Goal: Task Accomplishment & Management: Complete application form

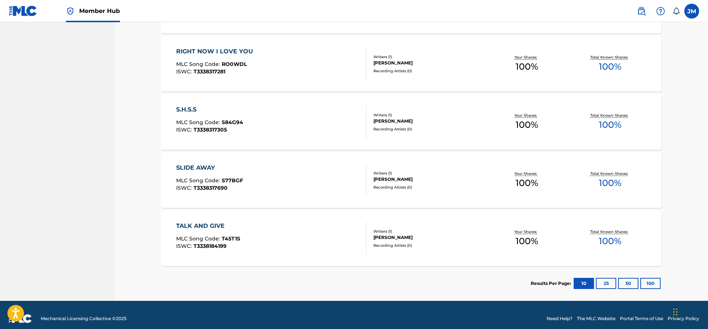
scroll to position [399, 0]
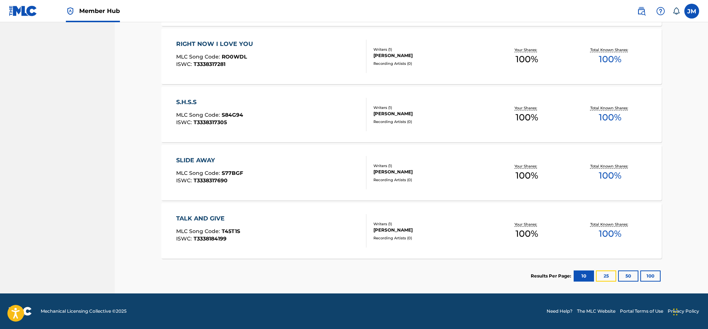
click at [605, 272] on button "25" at bounding box center [606, 275] width 20 height 11
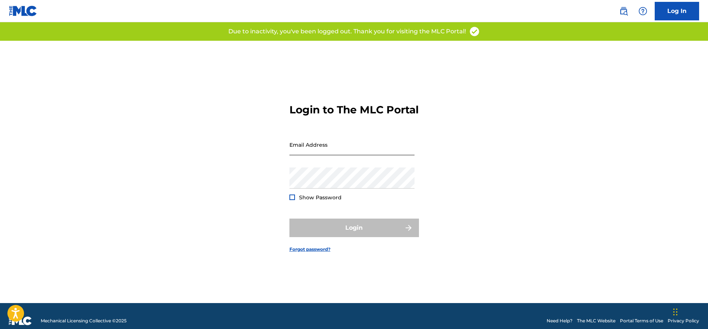
click at [363, 155] on input "Email Address" at bounding box center [351, 144] width 125 height 21
type input "[EMAIL_ADDRESS][DOMAIN_NAME]"
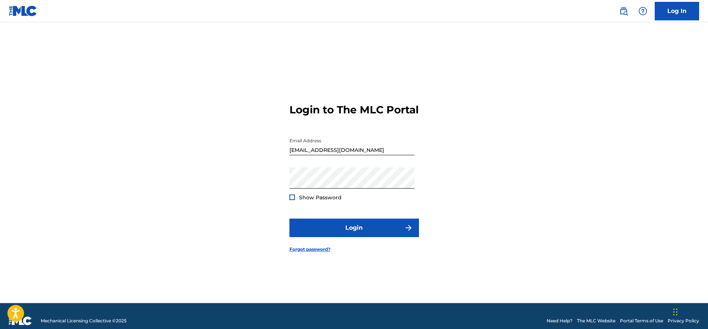
drag, startPoint x: 294, startPoint y: 203, endPoint x: 313, endPoint y: 214, distance: 21.7
click at [294, 200] on div at bounding box center [292, 197] width 6 height 6
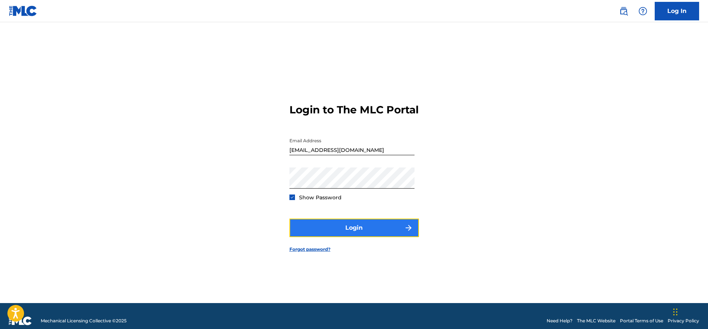
click at [355, 237] on button "Login" at bounding box center [353, 227] width 129 height 18
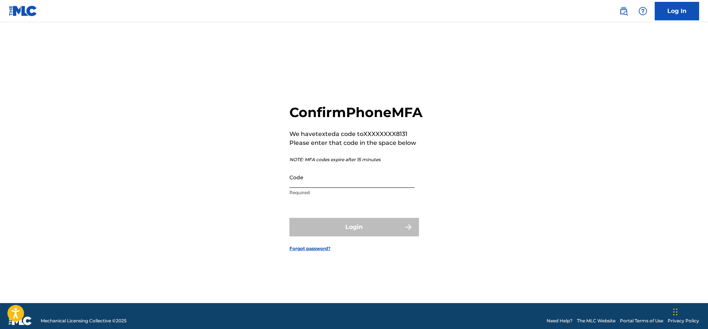
click at [378, 187] on input "Code" at bounding box center [351, 176] width 125 height 21
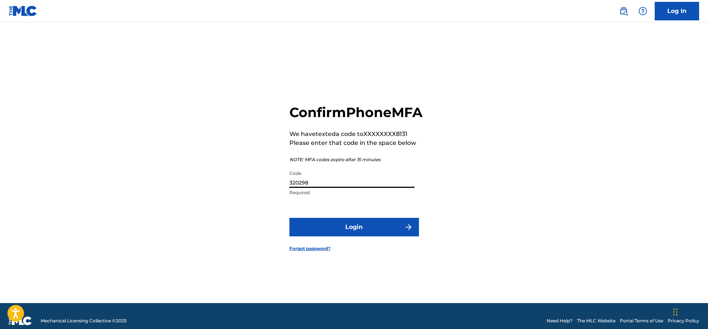
type input "320298"
click at [289, 218] on button "Login" at bounding box center [353, 227] width 129 height 18
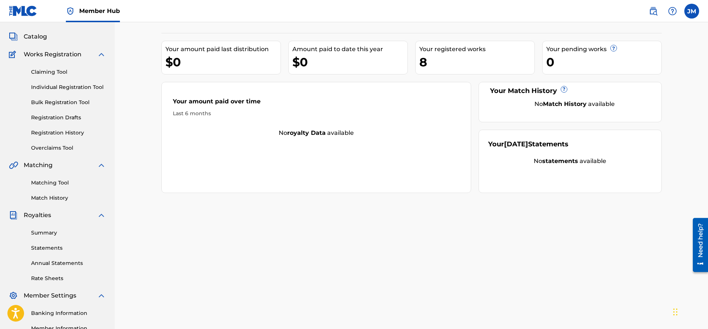
scroll to position [18, 0]
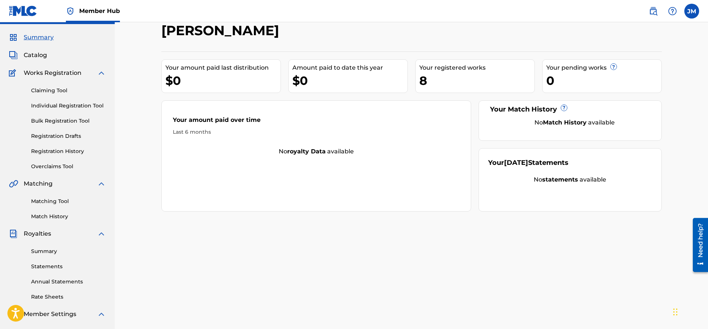
drag, startPoint x: 61, startPoint y: 72, endPoint x: 56, endPoint y: 71, distance: 4.9
click at [61, 72] on span "Works Registration" at bounding box center [53, 72] width 58 height 9
click at [36, 55] on span "Catalog" at bounding box center [35, 55] width 23 height 9
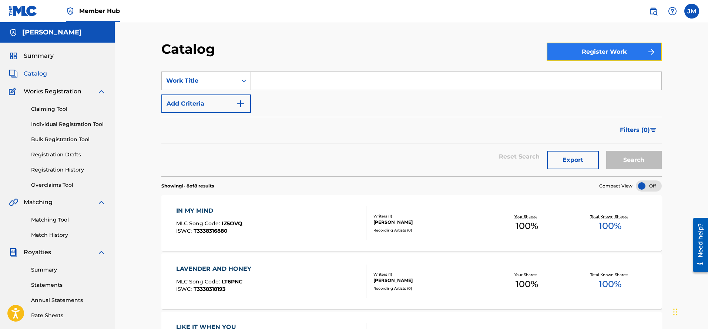
click at [570, 57] on button "Register Work" at bounding box center [603, 52] width 115 height 18
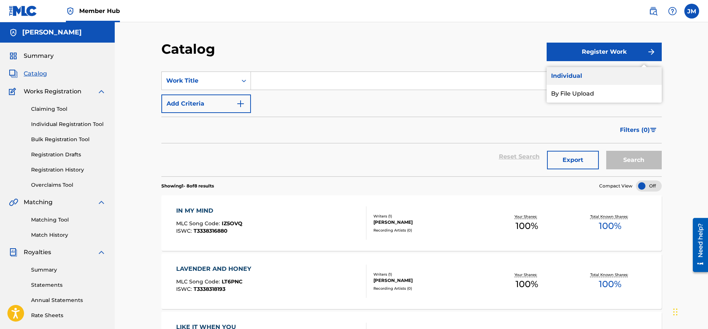
click at [568, 73] on link "Individual" at bounding box center [603, 76] width 115 height 18
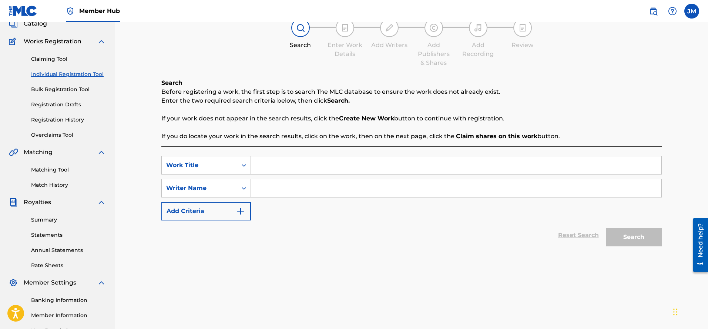
scroll to position [51, 0]
click at [323, 165] on input "Search Form" at bounding box center [456, 164] width 410 height 18
type input "t"
click at [309, 181] on input "Search Form" at bounding box center [456, 187] width 410 height 18
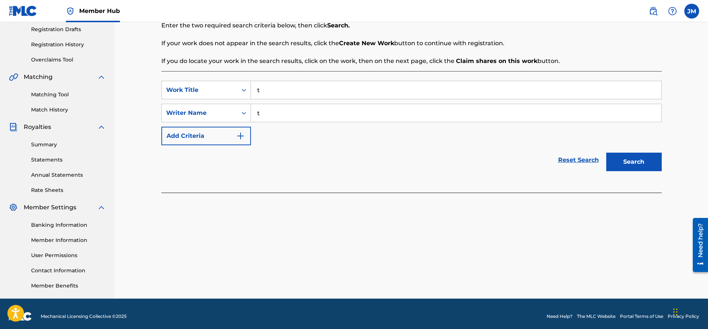
scroll to position [130, 0]
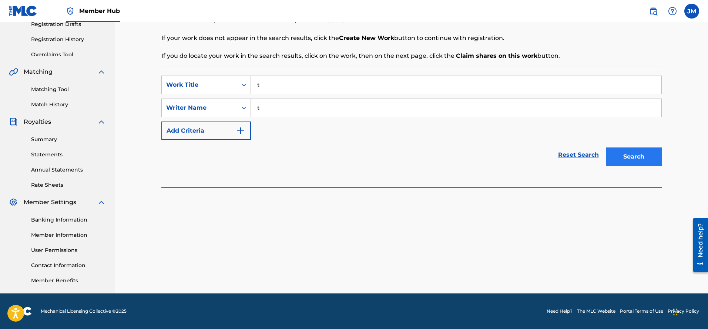
type input "t"
click at [612, 161] on button "Search" at bounding box center [633, 156] width 55 height 18
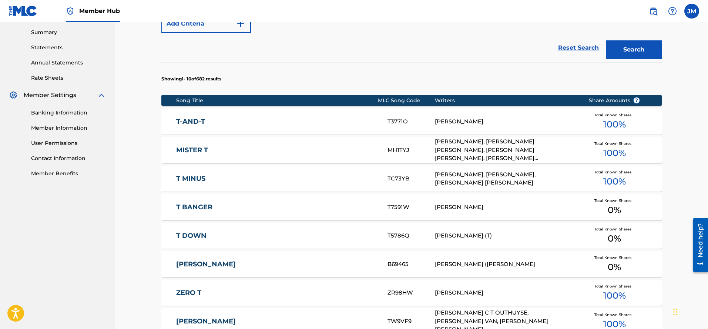
scroll to position [429, 0]
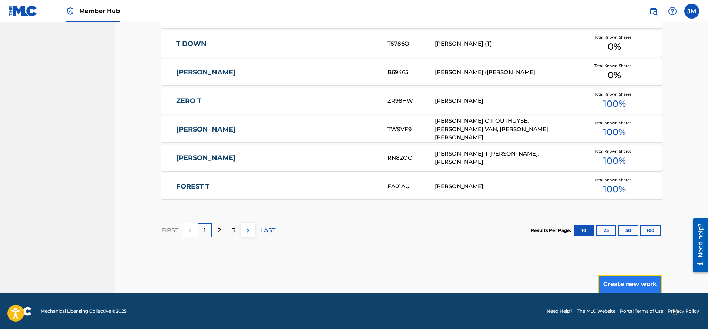
click at [639, 281] on button "Create new work" at bounding box center [630, 284] width 64 height 18
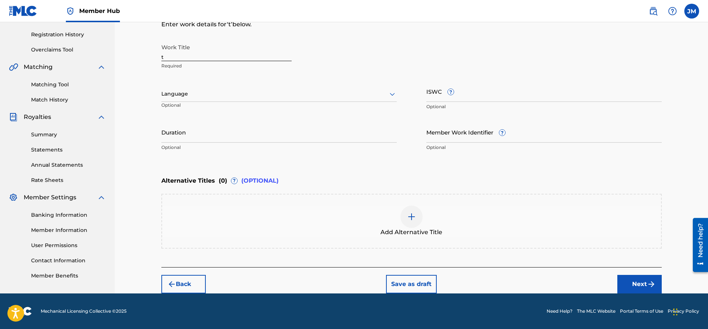
scroll to position [135, 0]
drag, startPoint x: 171, startPoint y: 55, endPoint x: 129, endPoint y: 54, distance: 41.1
click at [129, 54] on div "Register Work Search Enter Work Details Add Writers Add Publishers & Shares Add…" at bounding box center [411, 90] width 593 height 406
type input "Caramel Drip"
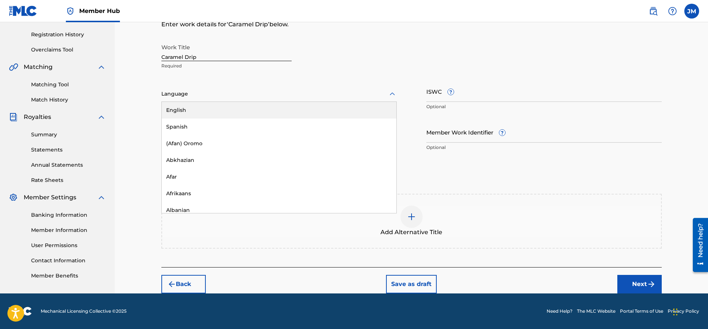
drag, startPoint x: 345, startPoint y: 93, endPoint x: 326, endPoint y: 101, distance: 20.6
click at [345, 93] on div at bounding box center [278, 93] width 235 height 9
drag, startPoint x: 273, startPoint y: 111, endPoint x: 328, endPoint y: 110, distance: 54.4
click at [274, 111] on div "English" at bounding box center [279, 110] width 235 height 17
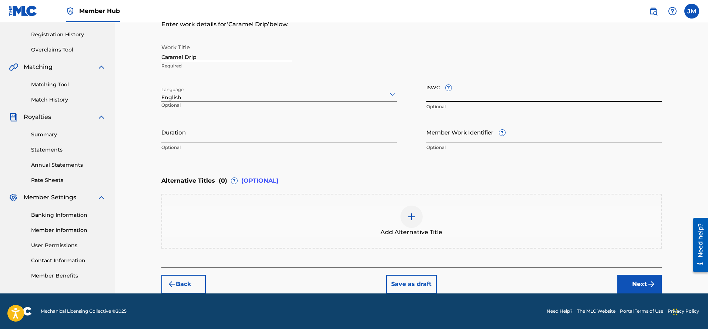
click at [502, 92] on input "ISWC ?" at bounding box center [543, 91] width 235 height 21
type input "T-320618580-6"
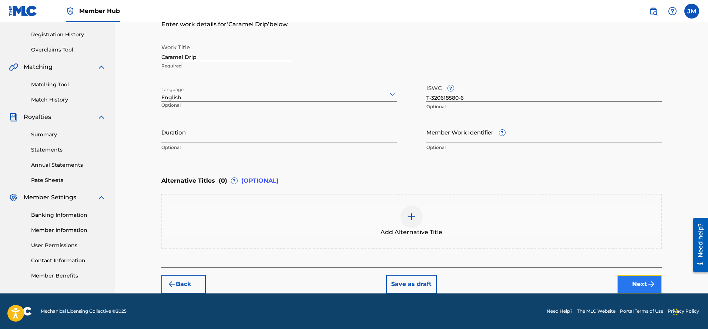
click at [636, 283] on button "Next" at bounding box center [639, 284] width 44 height 18
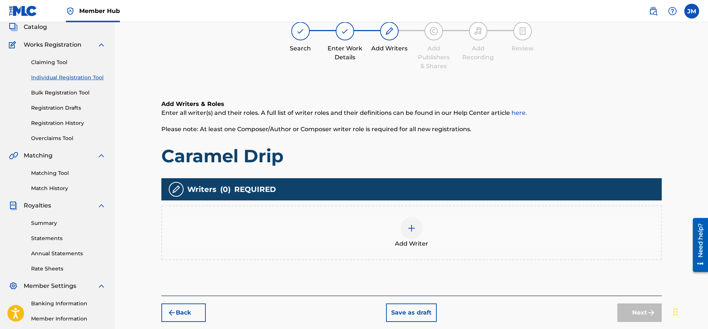
scroll to position [33, 0]
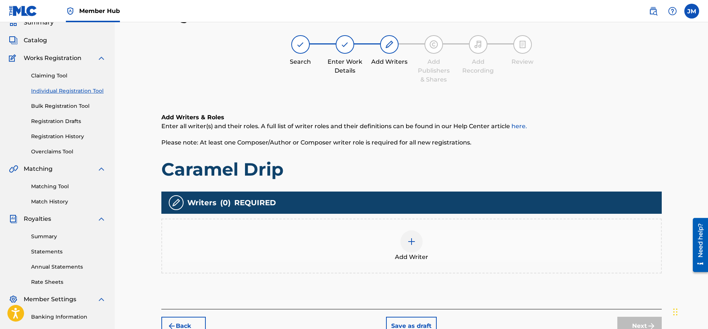
click at [407, 243] on img at bounding box center [411, 241] width 9 height 9
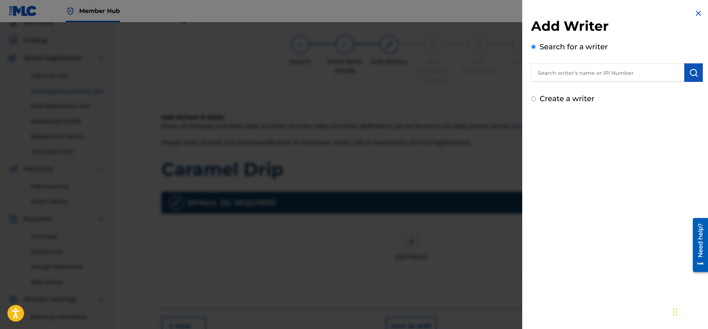
click at [637, 71] on input "text" at bounding box center [607, 72] width 153 height 18
type input "[PERSON_NAME]"
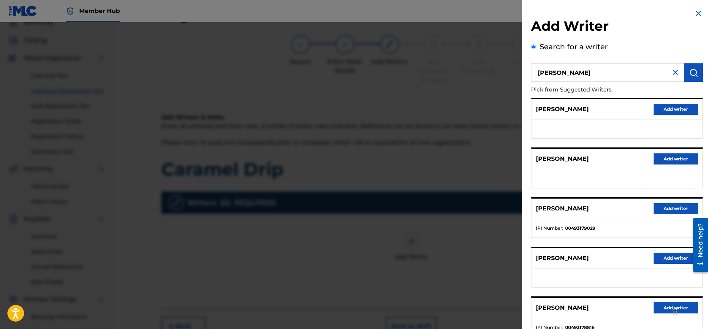
scroll to position [55, 0]
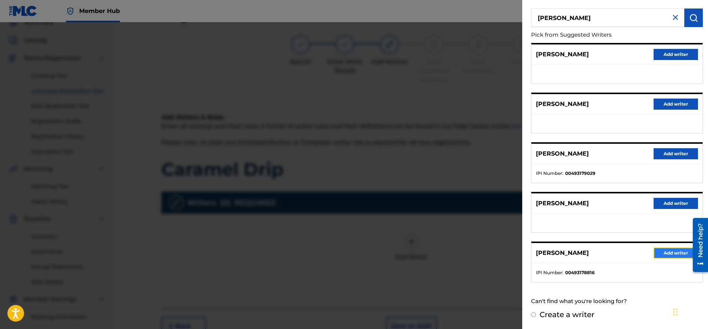
click at [657, 250] on button "Add writer" at bounding box center [675, 252] width 44 height 11
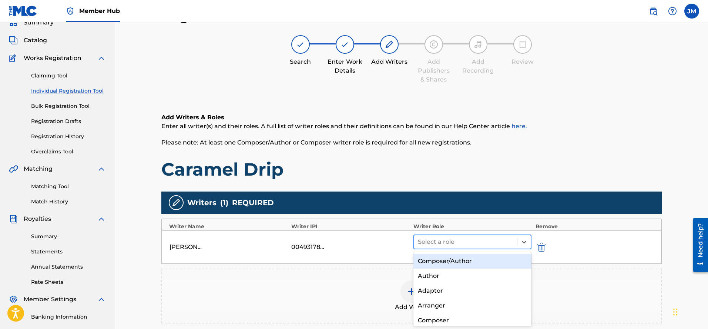
drag, startPoint x: 522, startPoint y: 241, endPoint x: 515, endPoint y: 243, distance: 7.5
click at [522, 241] on icon at bounding box center [523, 241] width 7 height 7
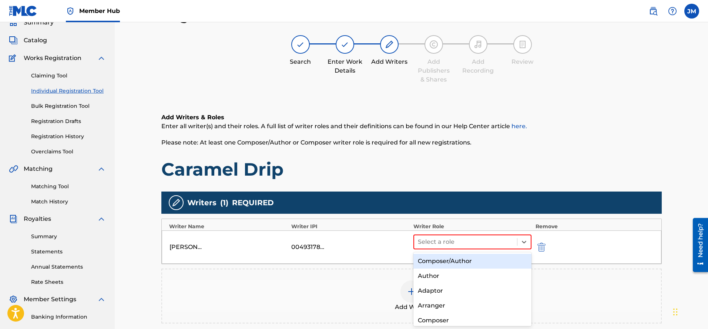
click at [479, 259] on div "Composer/Author" at bounding box center [472, 260] width 118 height 15
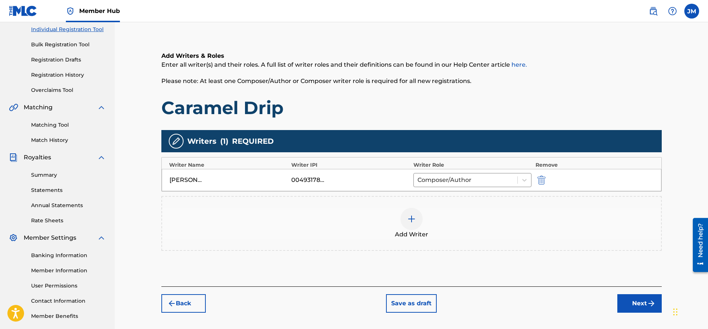
scroll to position [130, 0]
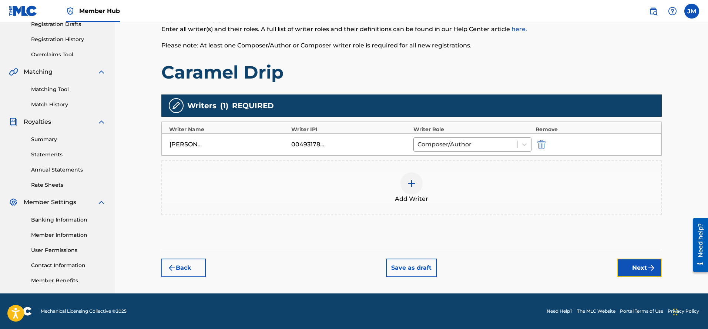
click at [651, 266] on img "submit" at bounding box center [651, 267] width 9 height 9
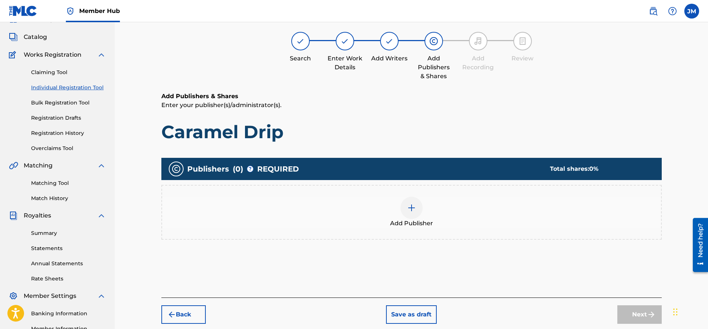
scroll to position [33, 0]
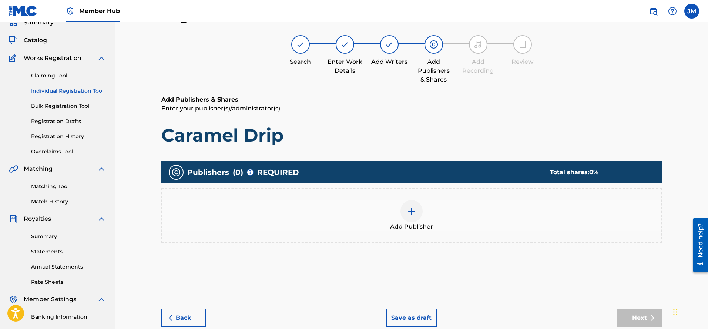
click at [415, 217] on div at bounding box center [411, 211] width 22 height 22
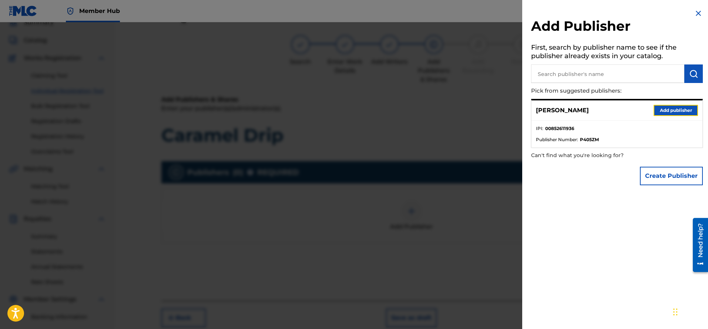
drag, startPoint x: 681, startPoint y: 109, endPoint x: 655, endPoint y: 115, distance: 26.7
click at [680, 109] on button "Add publisher" at bounding box center [675, 110] width 44 height 11
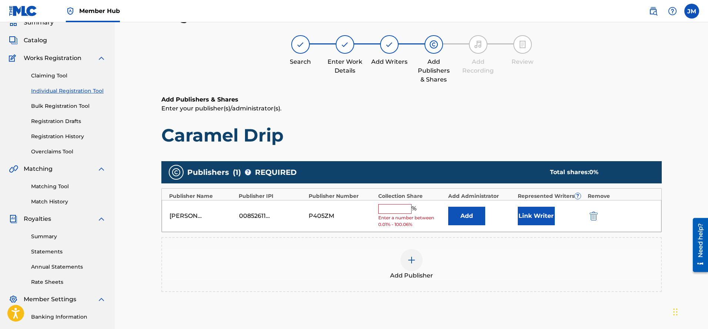
click at [405, 211] on input "text" at bounding box center [394, 209] width 33 height 10
type input "100"
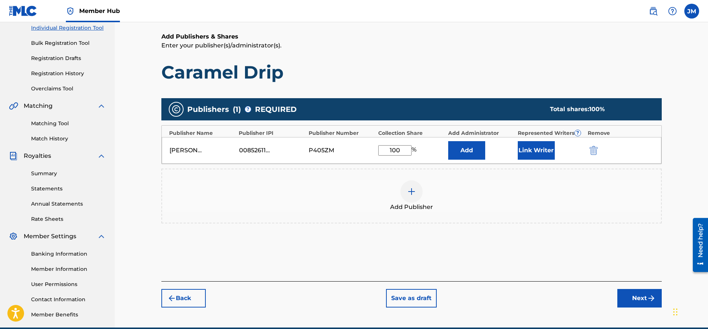
scroll to position [98, 0]
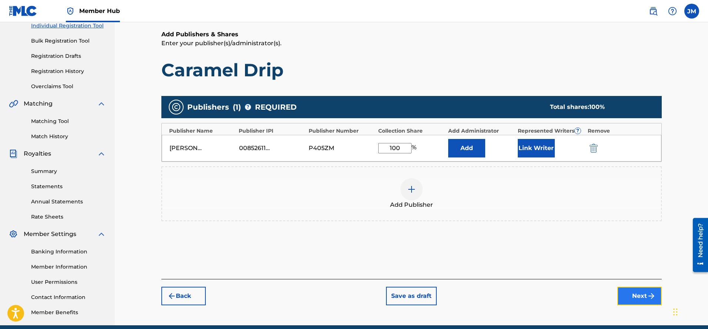
click at [634, 303] on button "Next" at bounding box center [639, 295] width 44 height 18
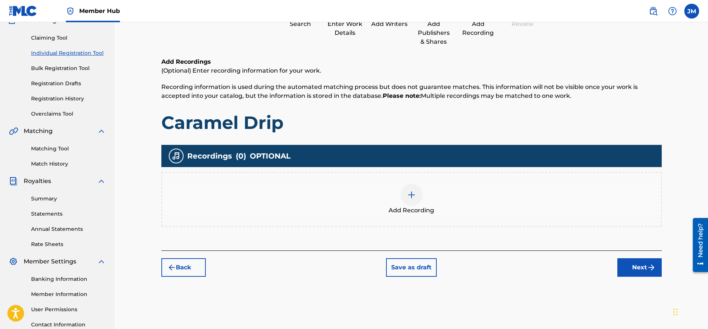
scroll to position [33, 0]
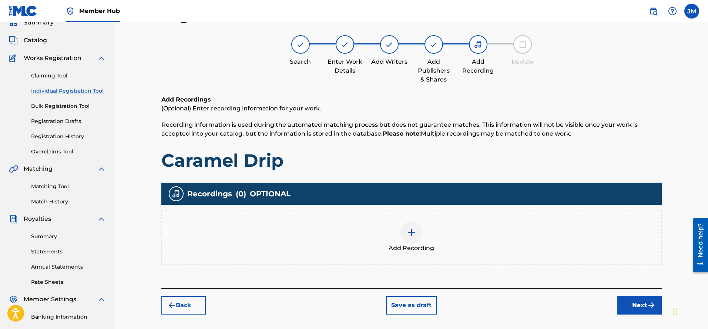
click at [412, 234] on img at bounding box center [411, 232] width 9 height 9
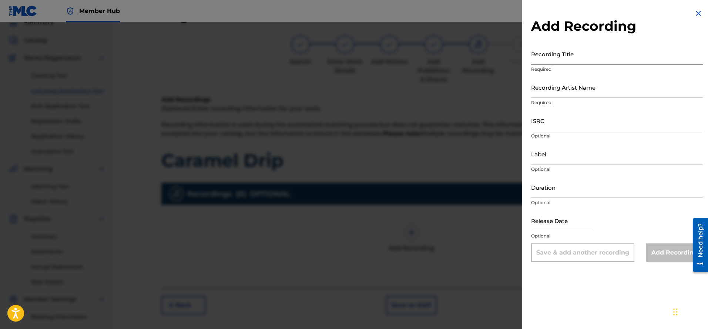
click at [553, 59] on input "Recording Title" at bounding box center [617, 53] width 172 height 21
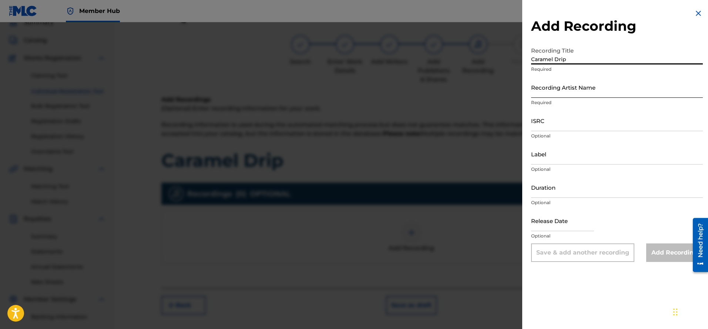
type input "Caramel Drip"
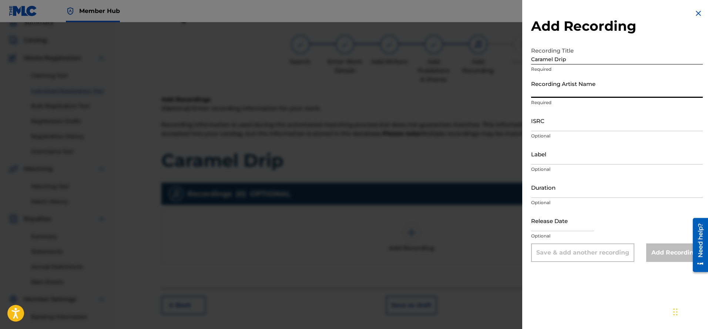
click at [545, 97] on input "Recording Artist Name" at bounding box center [617, 87] width 172 height 21
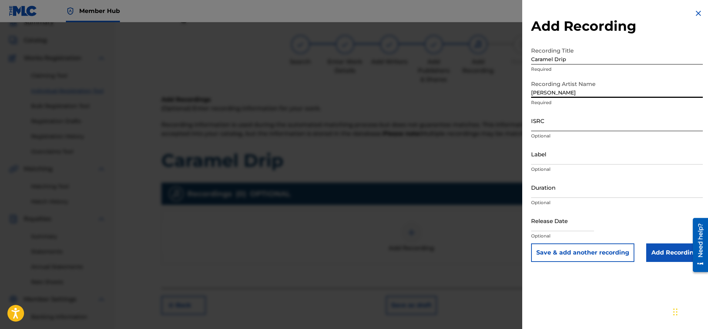
type input "[PERSON_NAME]"
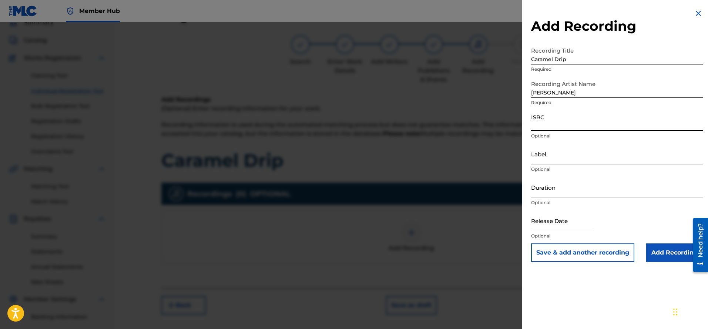
click at [561, 122] on input "ISRC" at bounding box center [617, 120] width 172 height 21
drag, startPoint x: 572, startPoint y: 126, endPoint x: 566, endPoint y: 126, distance: 6.7
click at [566, 126] on input "QT4U52500007" at bounding box center [617, 120] width 172 height 21
type input "QT4U52500010"
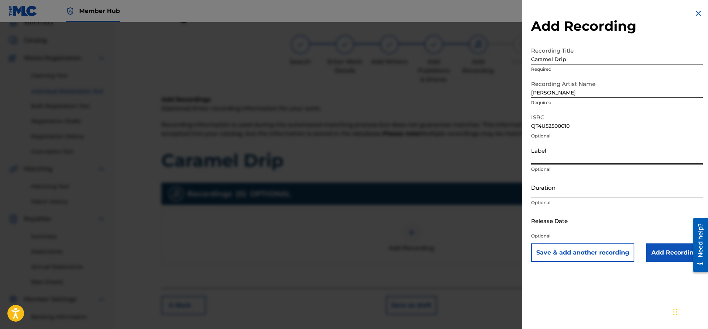
click at [558, 158] on input "Label" at bounding box center [617, 153] width 172 height 21
type input "Mind Eyes Entertainment"
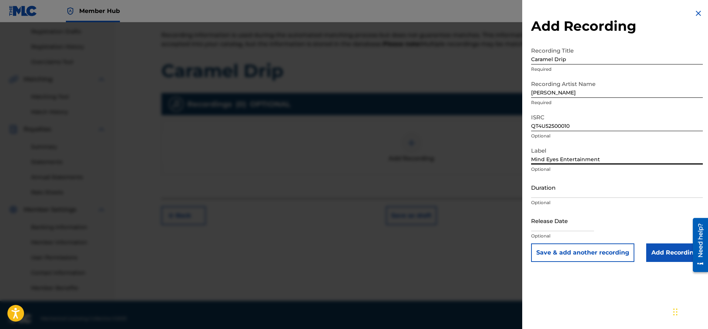
scroll to position [130, 0]
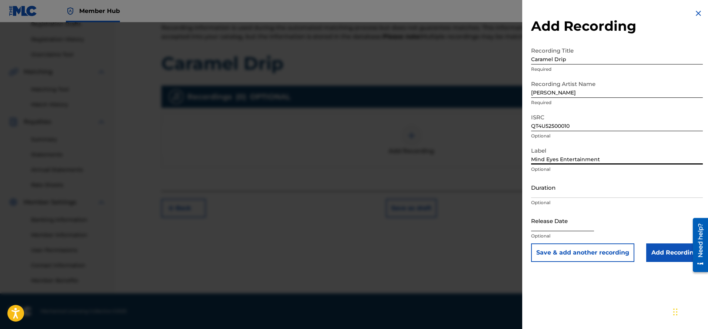
select select "8"
select select "2025"
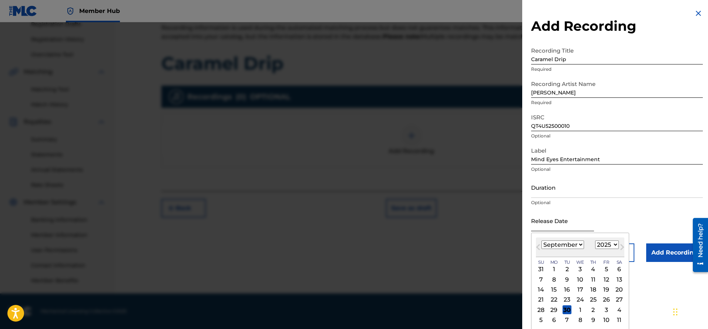
click at [554, 224] on input "text" at bounding box center [562, 220] width 63 height 21
type input "[DATE]"
click at [563, 227] on input "[DATE]" at bounding box center [562, 220] width 63 height 21
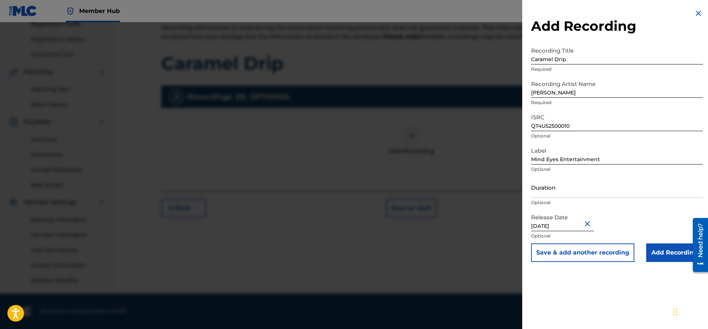
click at [643, 223] on div "Release Date [DATE] Optional" at bounding box center [617, 226] width 172 height 33
click at [663, 255] on input "Add Recording" at bounding box center [674, 252] width 57 height 18
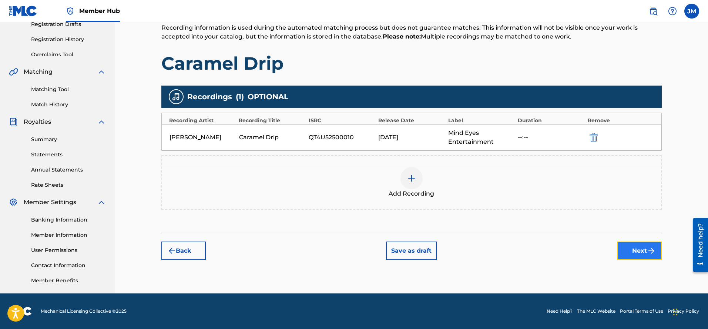
click at [633, 250] on button "Next" at bounding box center [639, 250] width 44 height 18
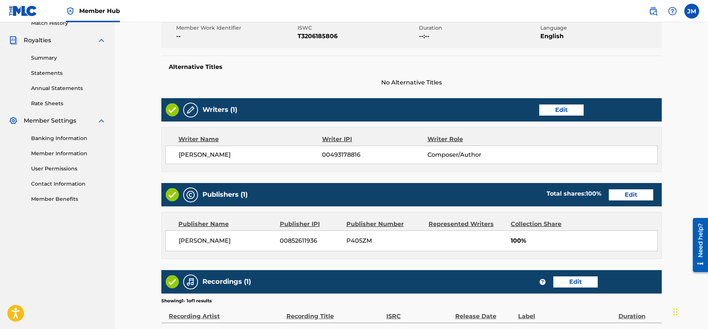
scroll to position [297, 0]
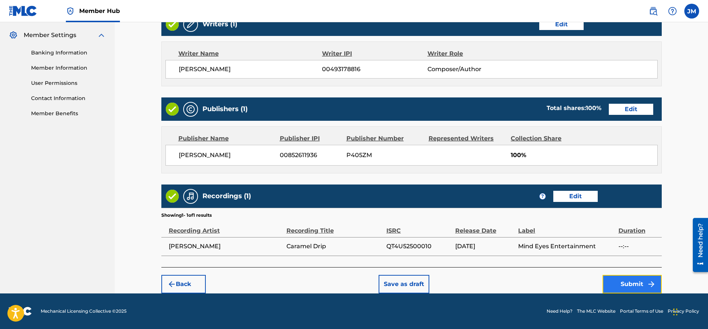
click at [621, 282] on button "Submit" at bounding box center [631, 284] width 59 height 18
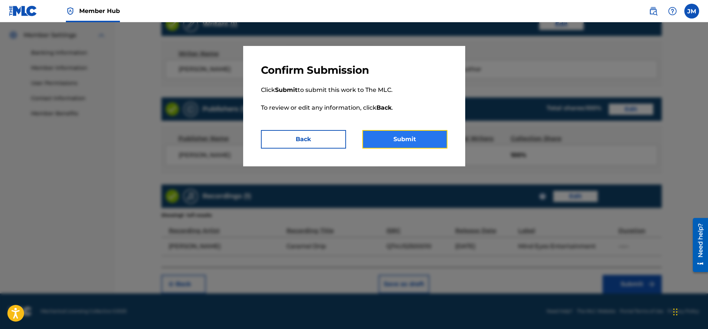
click at [405, 139] on button "Submit" at bounding box center [404, 139] width 85 height 18
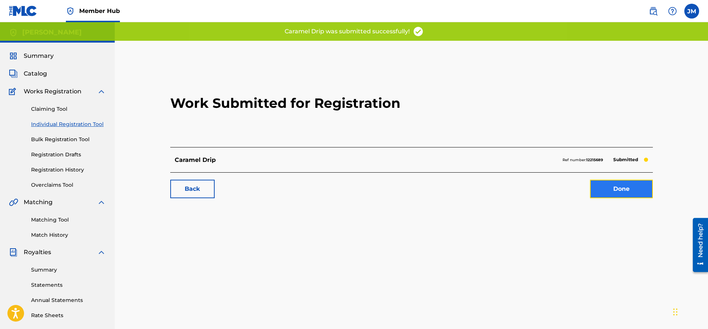
click at [615, 185] on link "Done" at bounding box center [621, 188] width 63 height 18
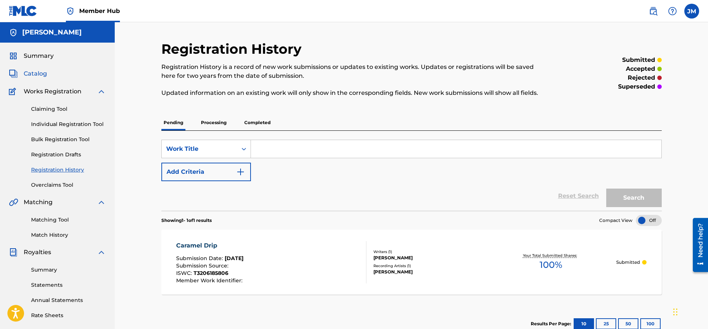
click at [43, 73] on span "Catalog" at bounding box center [35, 73] width 23 height 9
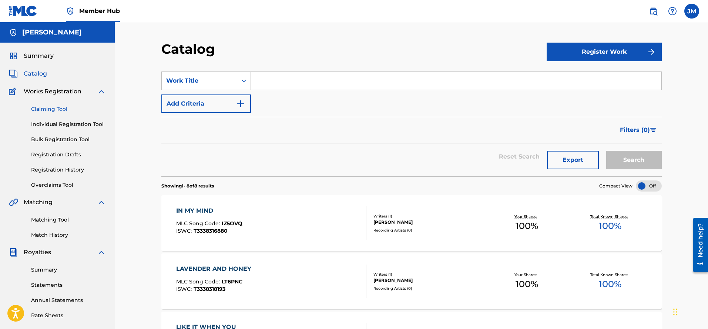
click at [59, 107] on link "Claiming Tool" at bounding box center [68, 109] width 75 height 8
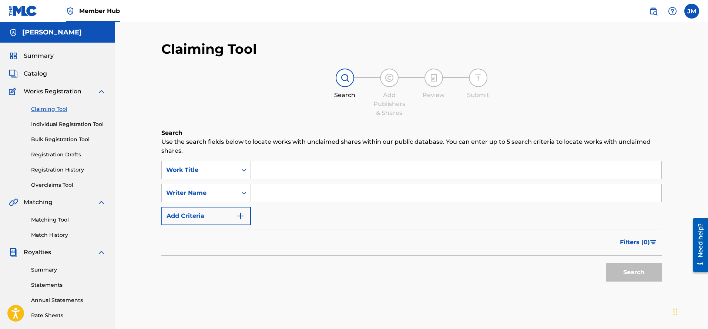
click at [350, 166] on input "Search Form" at bounding box center [456, 170] width 410 height 18
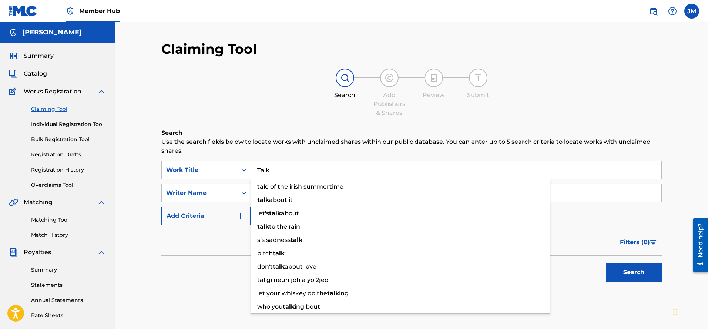
click at [606, 263] on button "Search" at bounding box center [633, 272] width 55 height 18
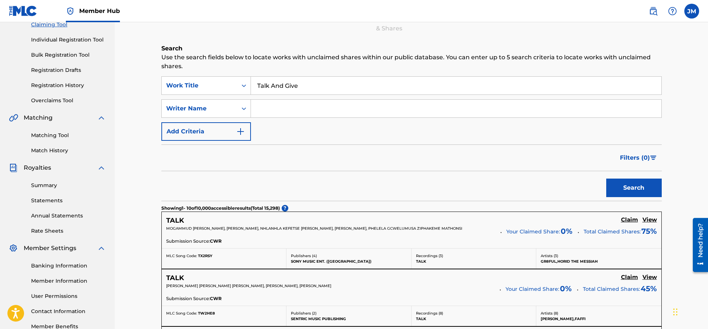
scroll to position [85, 0]
type input "Talk And Give"
click at [275, 110] on input "Search Form" at bounding box center [456, 108] width 410 height 18
type input "[PERSON_NAME]"
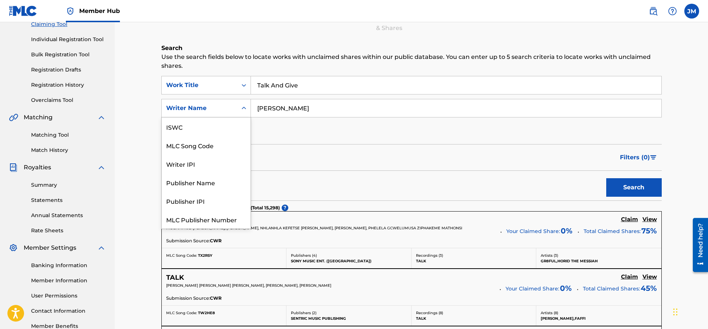
click at [245, 111] on icon "Search Form" at bounding box center [243, 107] width 7 height 7
click at [291, 138] on div "SearchWithCriteriae0eef781-34be-4959-abc3-40d618da8347 Work Title Talk And Give…" at bounding box center [411, 108] width 500 height 64
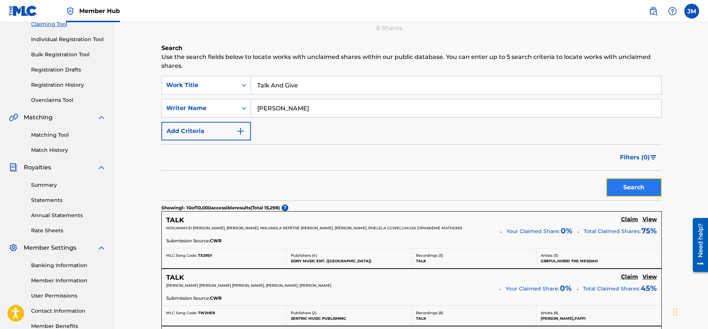
click at [625, 190] on button "Search" at bounding box center [633, 187] width 55 height 18
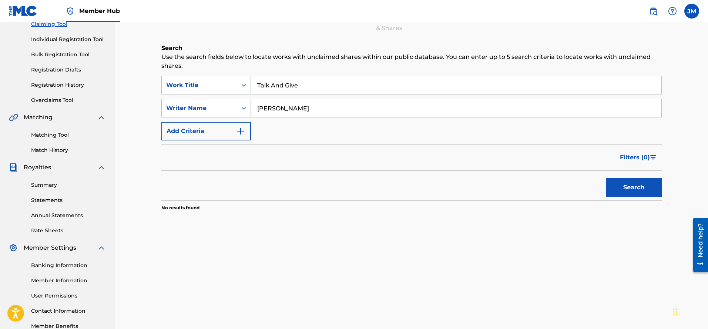
drag, startPoint x: 312, startPoint y: 107, endPoint x: 257, endPoint y: 104, distance: 54.8
click at [257, 104] on input "[PERSON_NAME]" at bounding box center [456, 108] width 410 height 18
click at [243, 108] on icon "Search Form" at bounding box center [244, 108] width 4 height 3
click at [308, 108] on input "[PERSON_NAME]" at bounding box center [456, 108] width 410 height 18
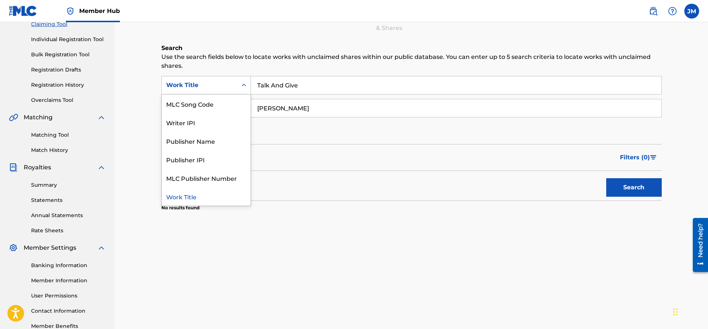
click at [243, 84] on icon "Search Form" at bounding box center [243, 84] width 7 height 7
click at [316, 88] on input "Talk And Give" at bounding box center [456, 85] width 410 height 18
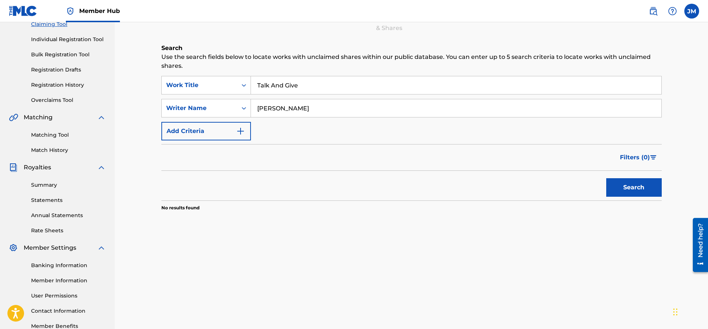
drag, startPoint x: 311, startPoint y: 87, endPoint x: 259, endPoint y: 81, distance: 52.4
click at [259, 81] on input "Talk And Give" at bounding box center [456, 85] width 410 height 18
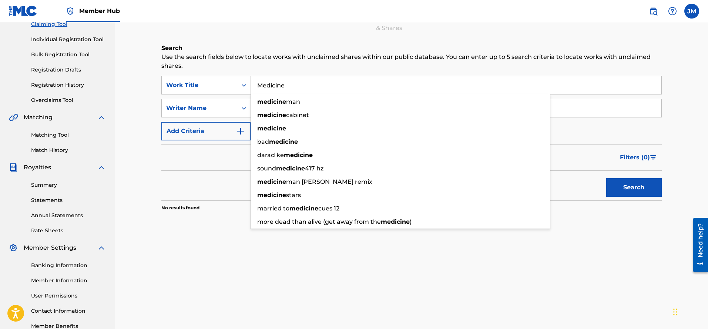
type input "Medicine"
click at [606, 178] on button "Search" at bounding box center [633, 187] width 55 height 18
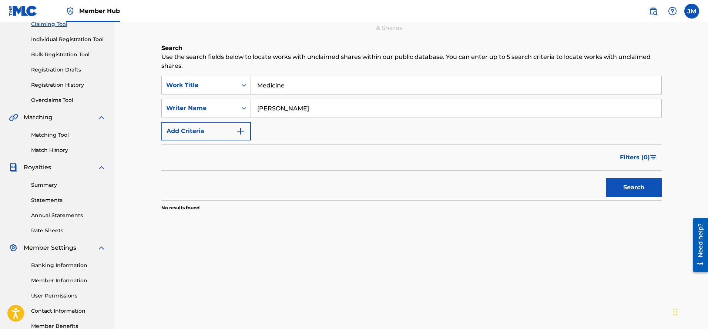
drag, startPoint x: 294, startPoint y: 108, endPoint x: 280, endPoint y: 109, distance: 14.1
click at [280, 109] on input "[PERSON_NAME]" at bounding box center [456, 108] width 410 height 18
type input "[PERSON_NAME]"
click at [630, 189] on button "Search" at bounding box center [633, 187] width 55 height 18
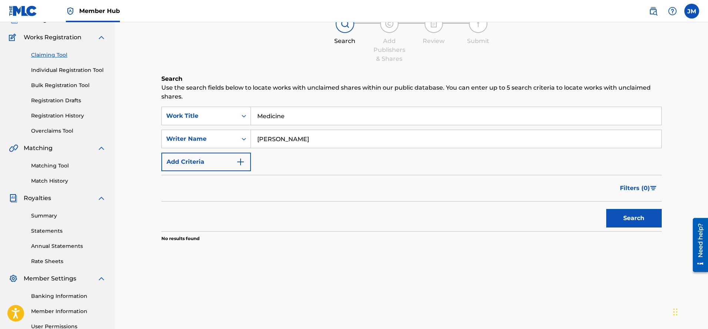
scroll to position [0, 0]
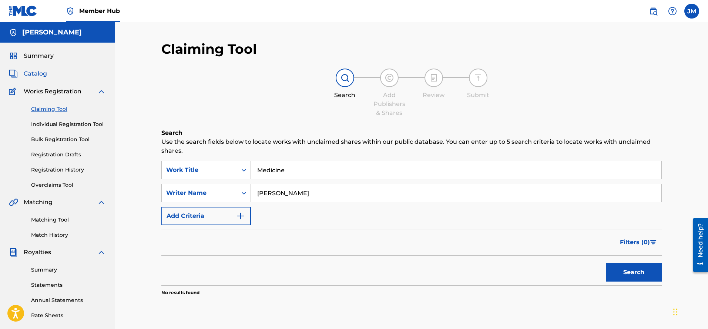
click at [45, 74] on span "Catalog" at bounding box center [35, 73] width 23 height 9
